Goal: Find specific page/section: Find specific page/section

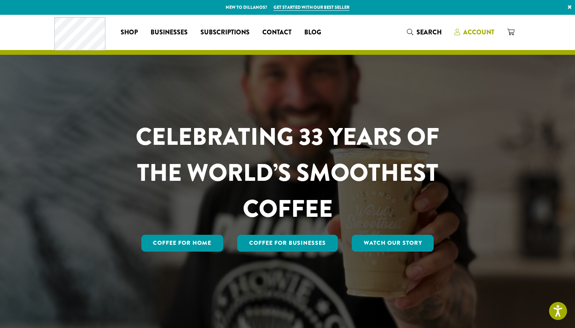
click at [462, 31] on span "Account" at bounding box center [475, 33] width 40 height 10
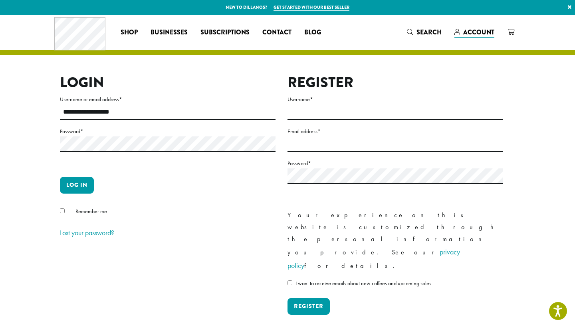
type input "**********"
click at [77, 185] on button "Log in" at bounding box center [77, 185] width 34 height 17
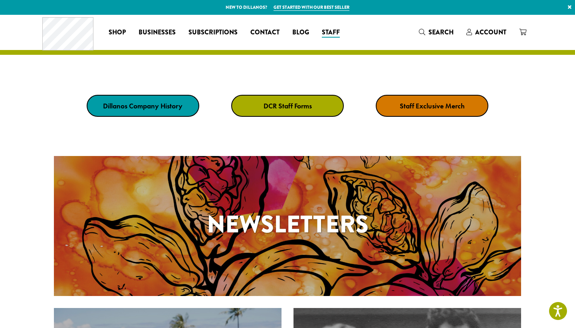
click at [289, 104] on strong "DCR Staff Forms" at bounding box center [288, 105] width 48 height 9
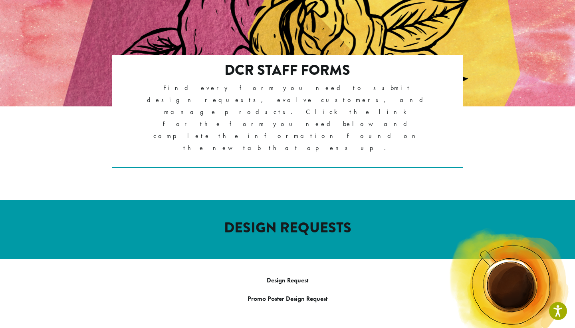
scroll to position [135, 0]
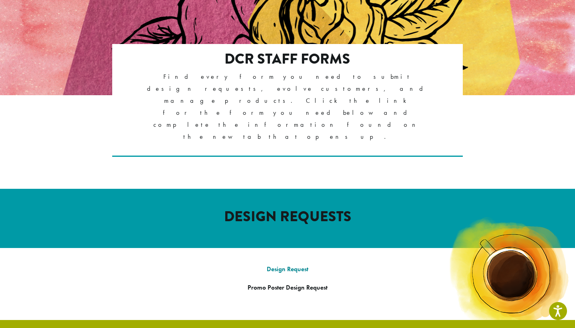
click at [284, 265] on link "Design Request" at bounding box center [288, 269] width 42 height 8
